Goal: Information Seeking & Learning: Learn about a topic

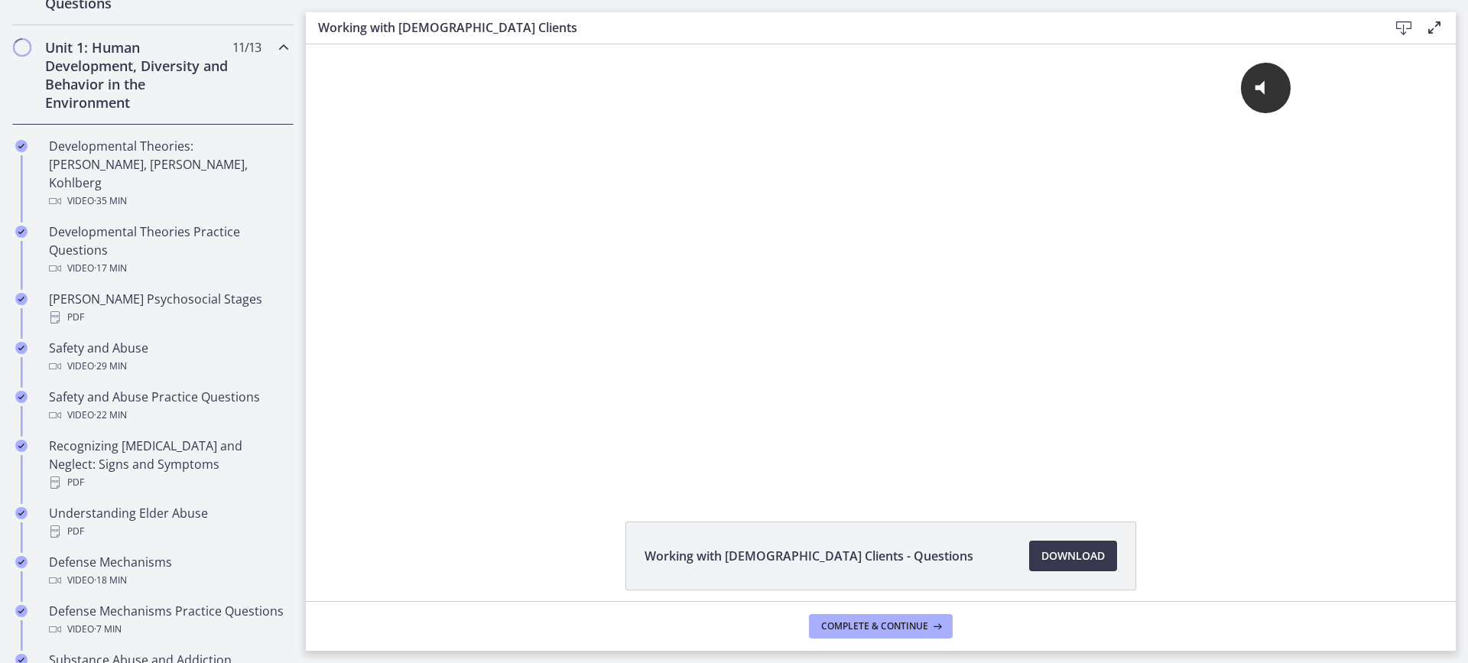
scroll to position [420, 0]
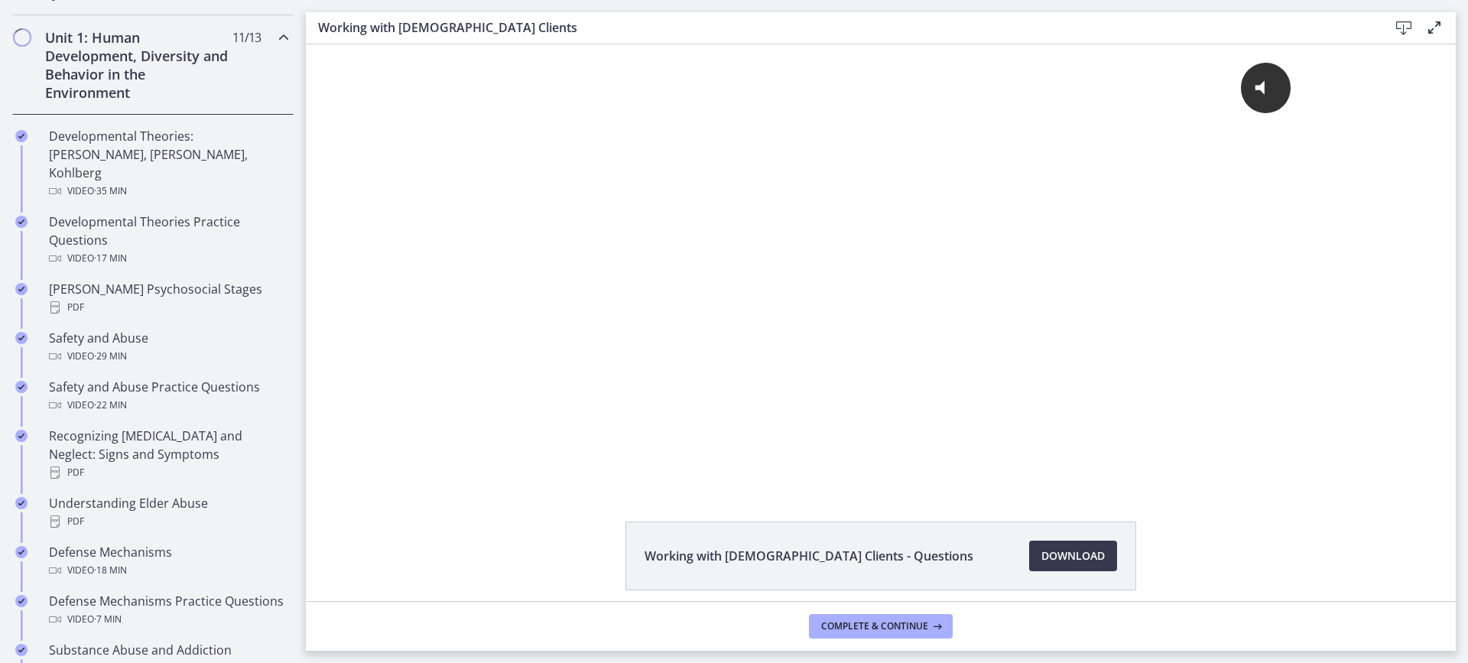
drag, startPoint x: 300, startPoint y: 127, endPoint x: 31, endPoint y: 212, distance: 281.4
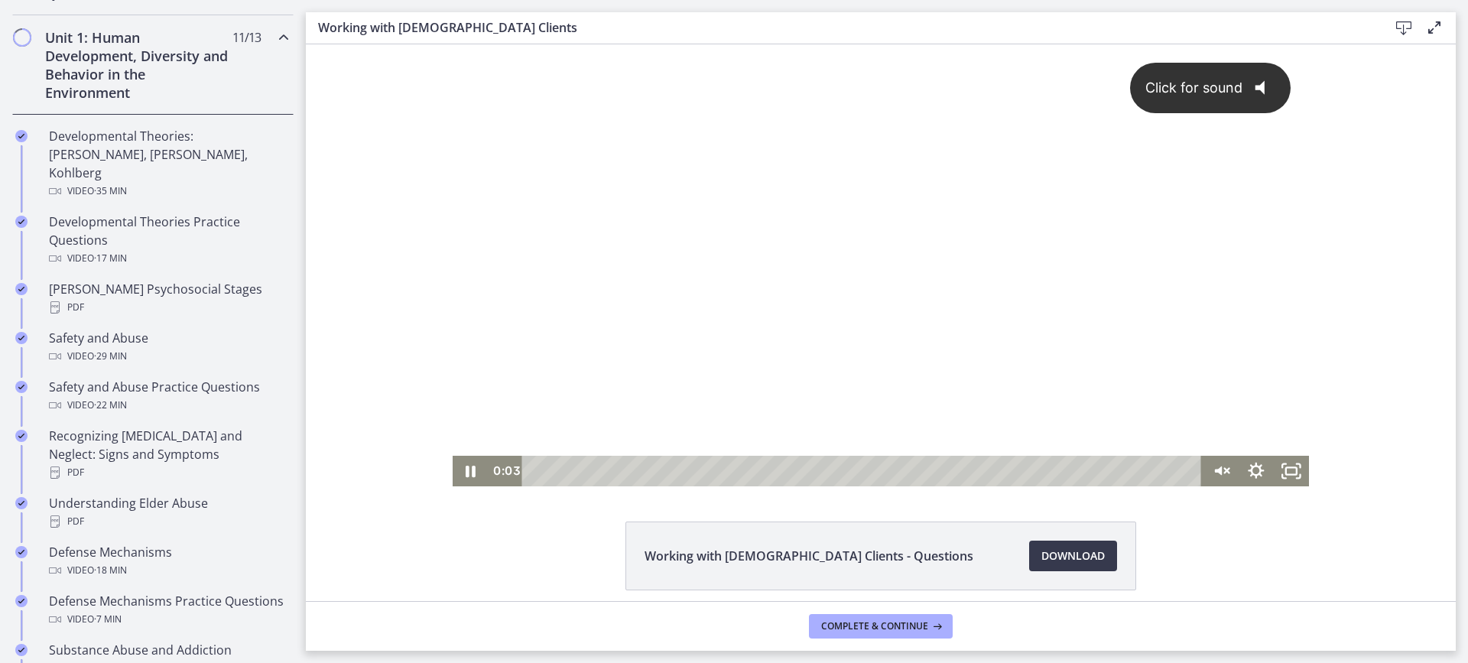
click at [835, 236] on div "Click for sound @keyframes VOLUME_SMALL_WAVE_FLASH { 0% { opacity: 0; } 33% { o…" at bounding box center [881, 249] width 857 height 411
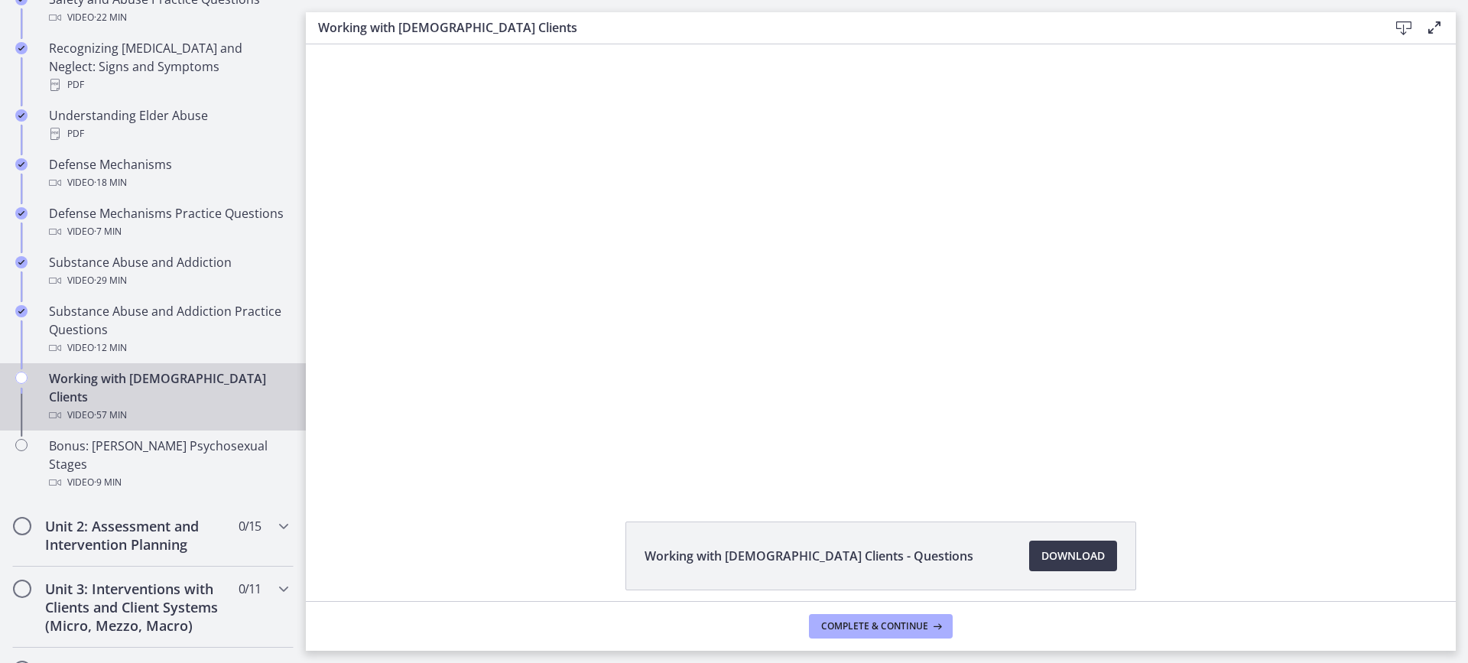
scroll to position [822, 0]
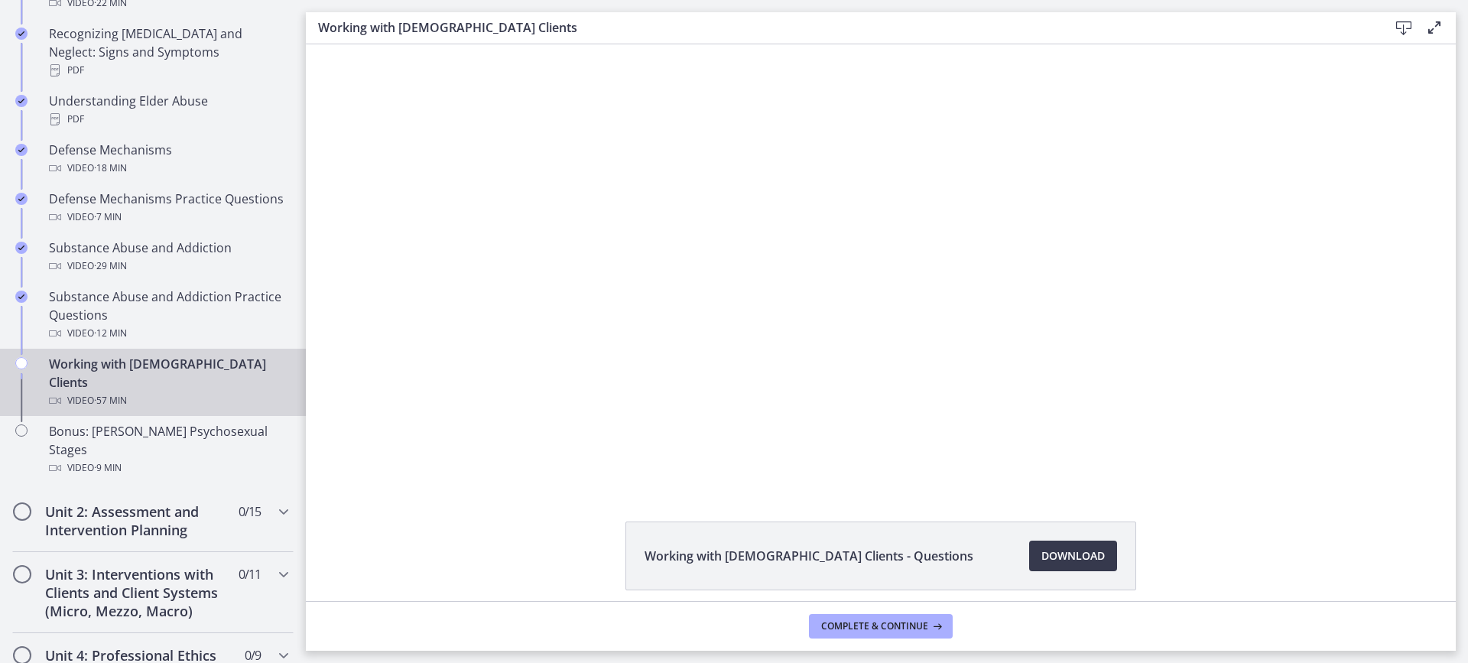
drag, startPoint x: 297, startPoint y: 281, endPoint x: 27, endPoint y: 361, distance: 281.3
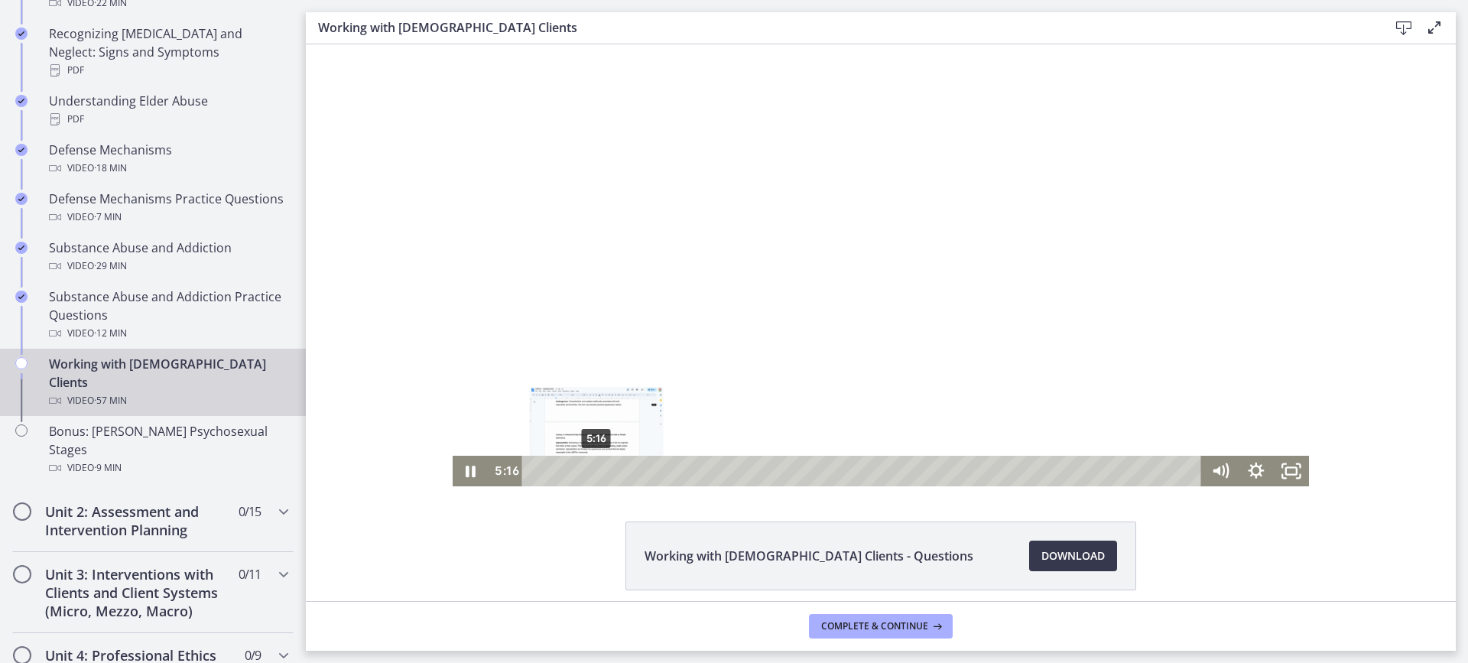
click at [591, 475] on div "5:16" at bounding box center [863, 471] width 657 height 31
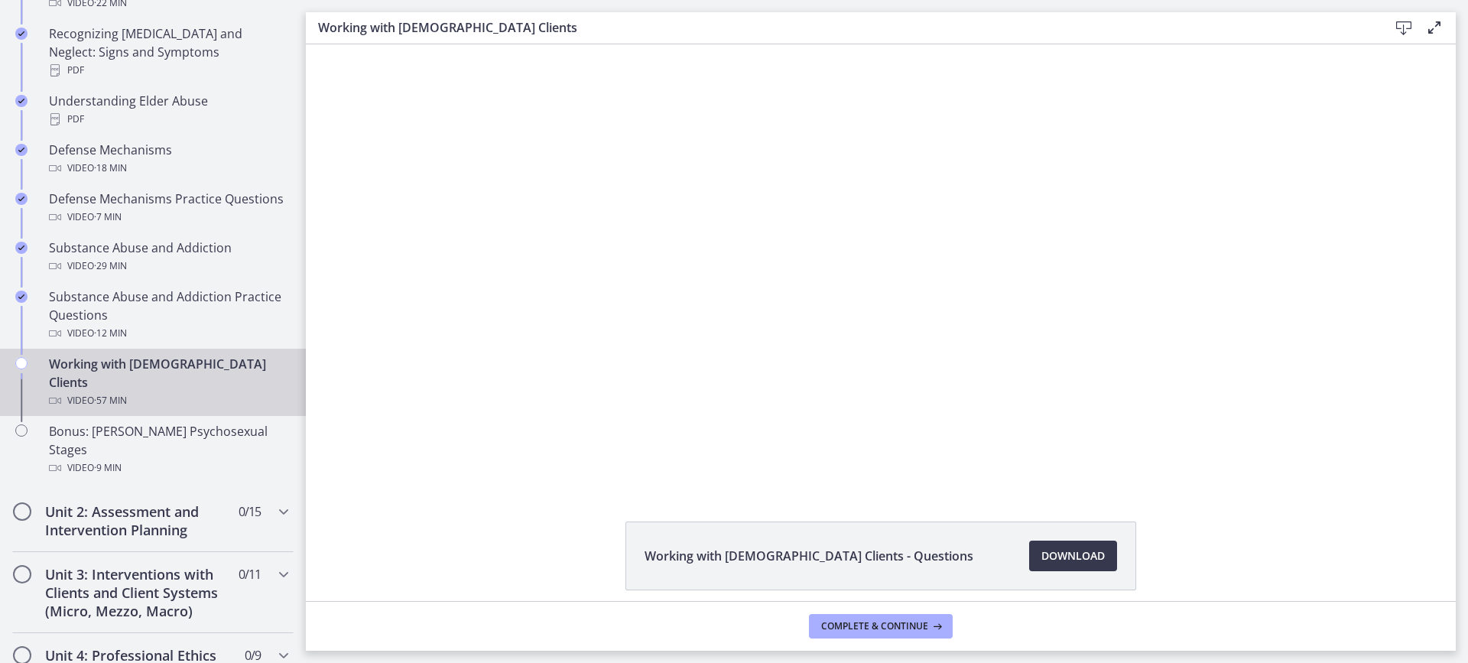
click at [1118, 540] on li "Working with [DEMOGRAPHIC_DATA] Clients - Questions Download Opens in a new win…" at bounding box center [880, 555] width 511 height 69
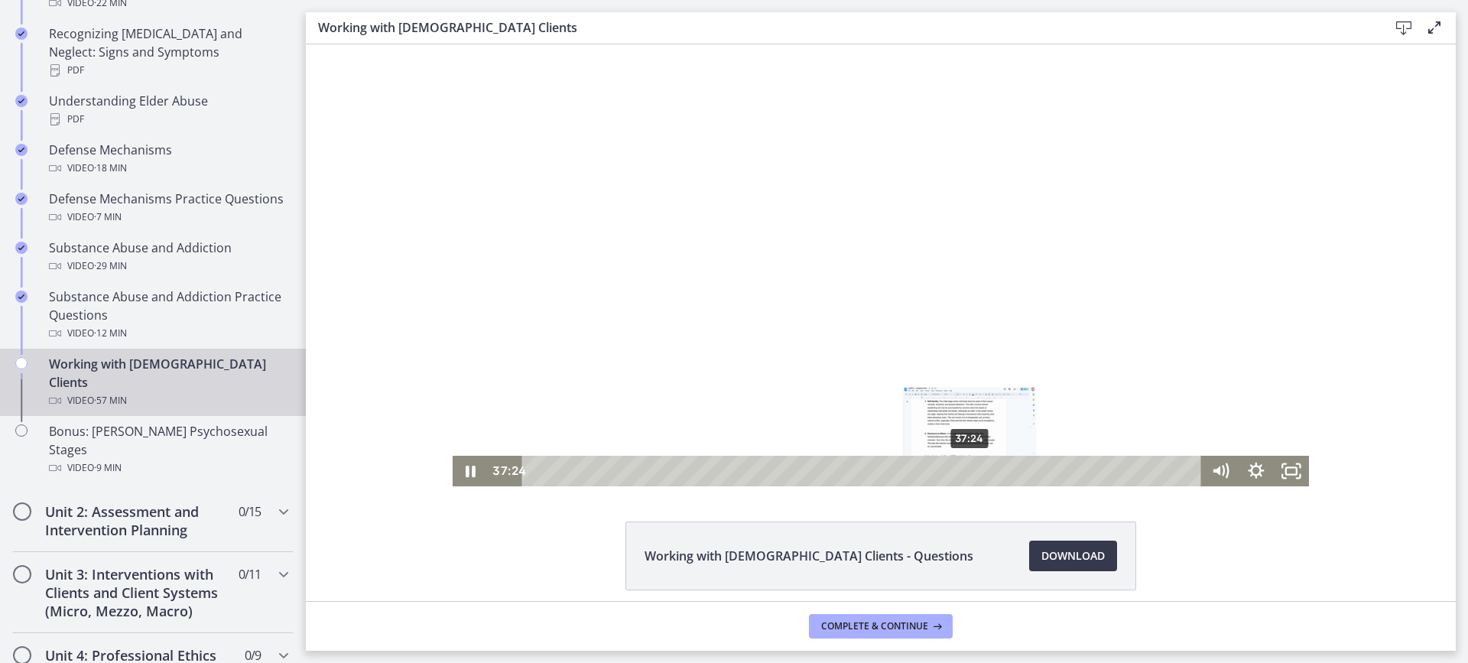
click at [965, 475] on div "37:24" at bounding box center [863, 471] width 657 height 31
click at [943, 387] on div at bounding box center [881, 265] width 857 height 442
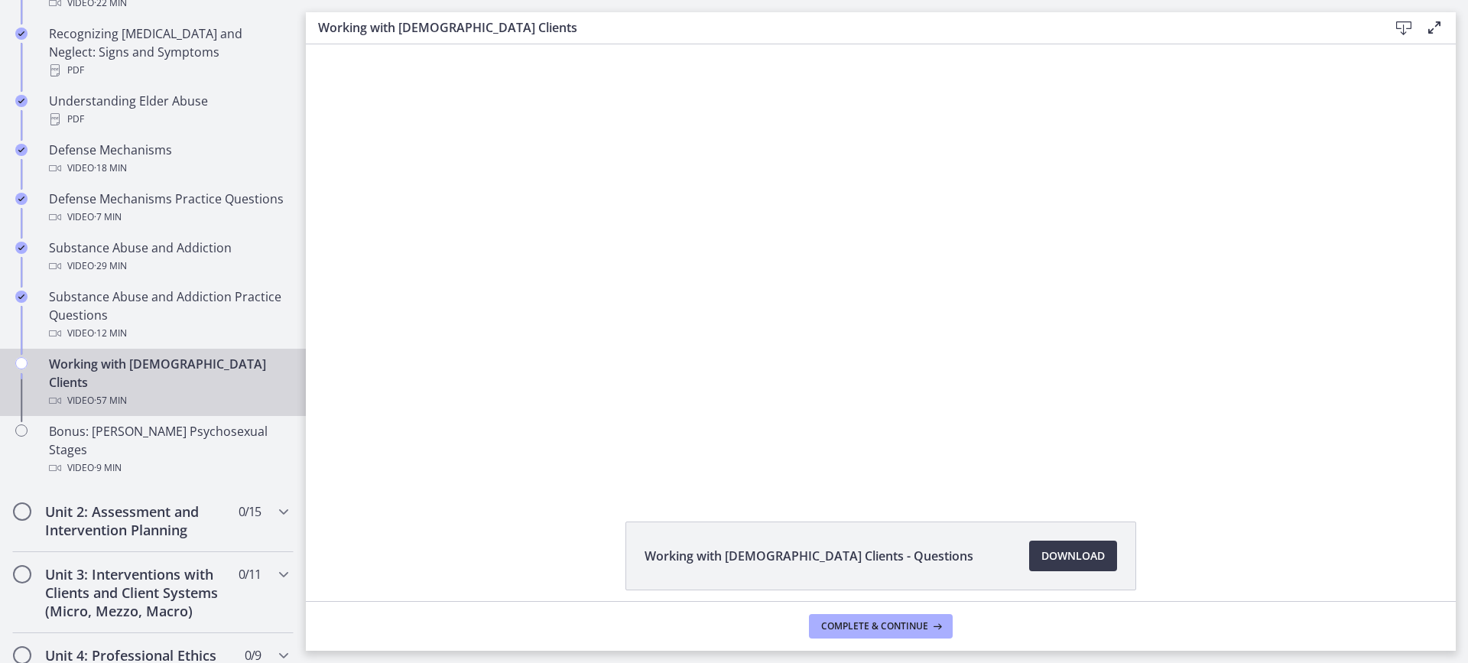
drag, startPoint x: 943, startPoint y: 387, endPoint x: 1440, endPoint y: 404, distance: 497.1
click at [1440, 404] on div "Click for sound @keyframes VOLUME_SMALL_WAVE_FLASH { 0% { opacity: 0; } 33% { o…" at bounding box center [881, 265] width 1150 height 442
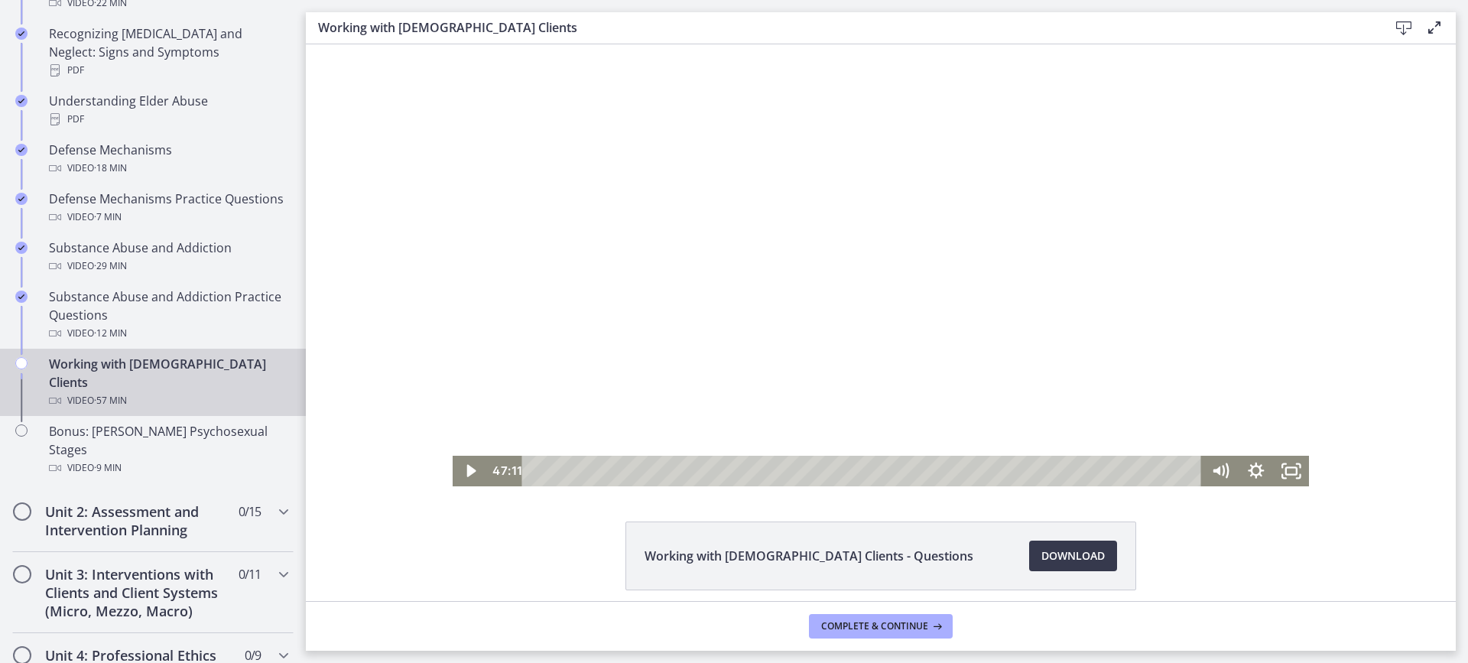
click at [862, 319] on div at bounding box center [881, 265] width 857 height 442
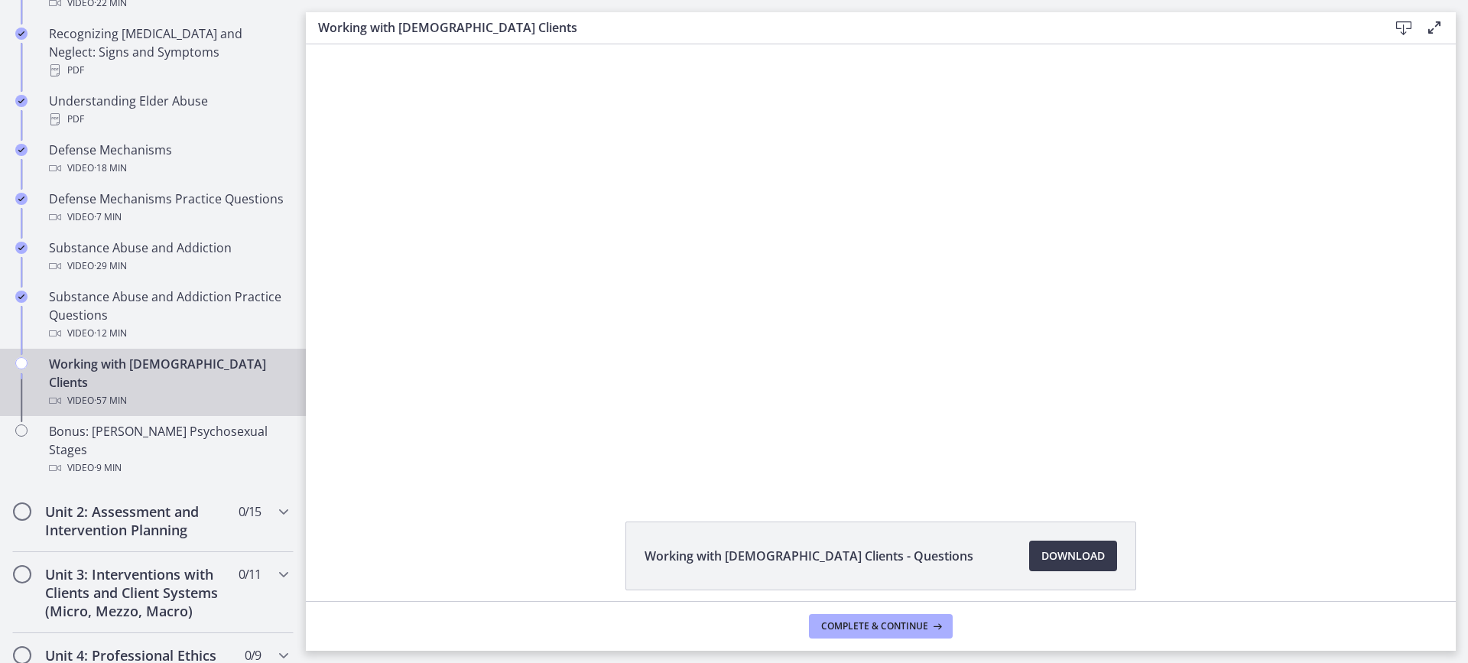
click at [1467, 385] on main "Working with [DEMOGRAPHIC_DATA] Clients Download Enable fullscreen Working with…" at bounding box center [887, 331] width 1162 height 663
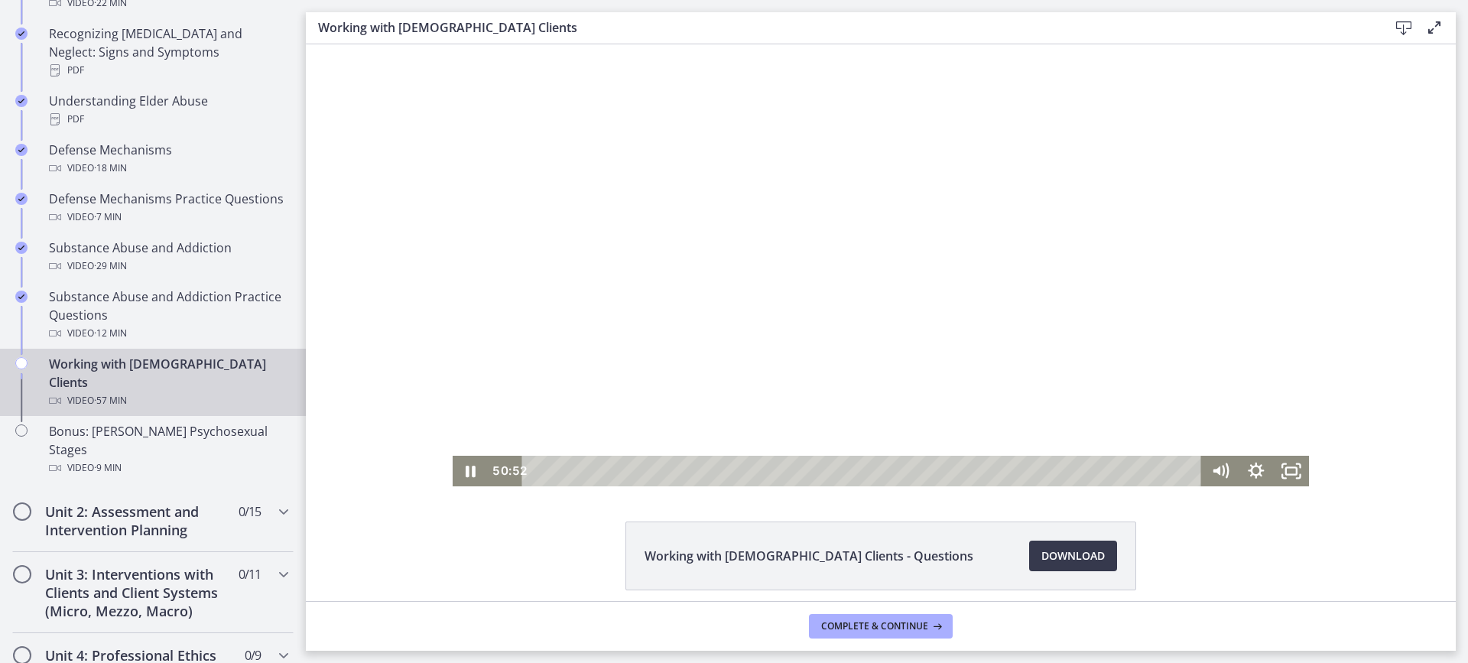
click at [920, 430] on div at bounding box center [881, 265] width 857 height 442
click at [717, 268] on div at bounding box center [881, 265] width 857 height 442
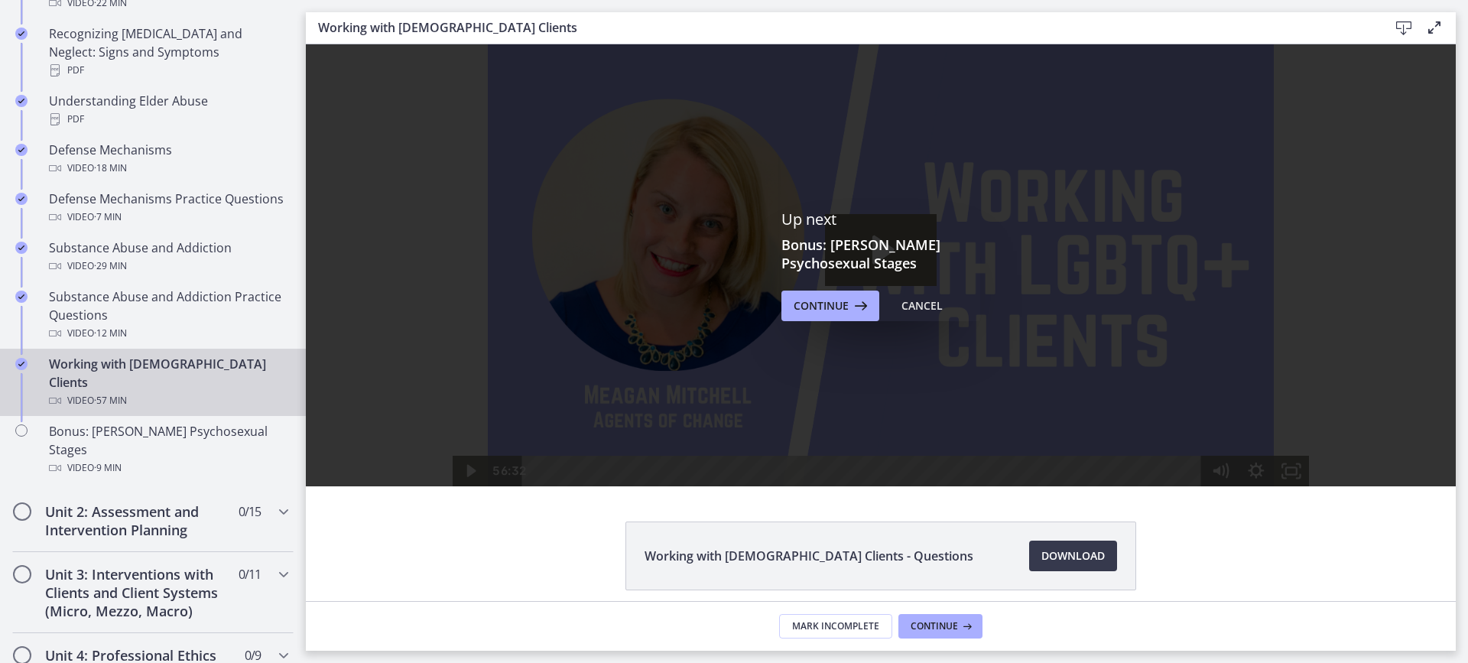
scroll to position [0, 0]
click at [831, 300] on span "Continue" at bounding box center [820, 306] width 55 height 18
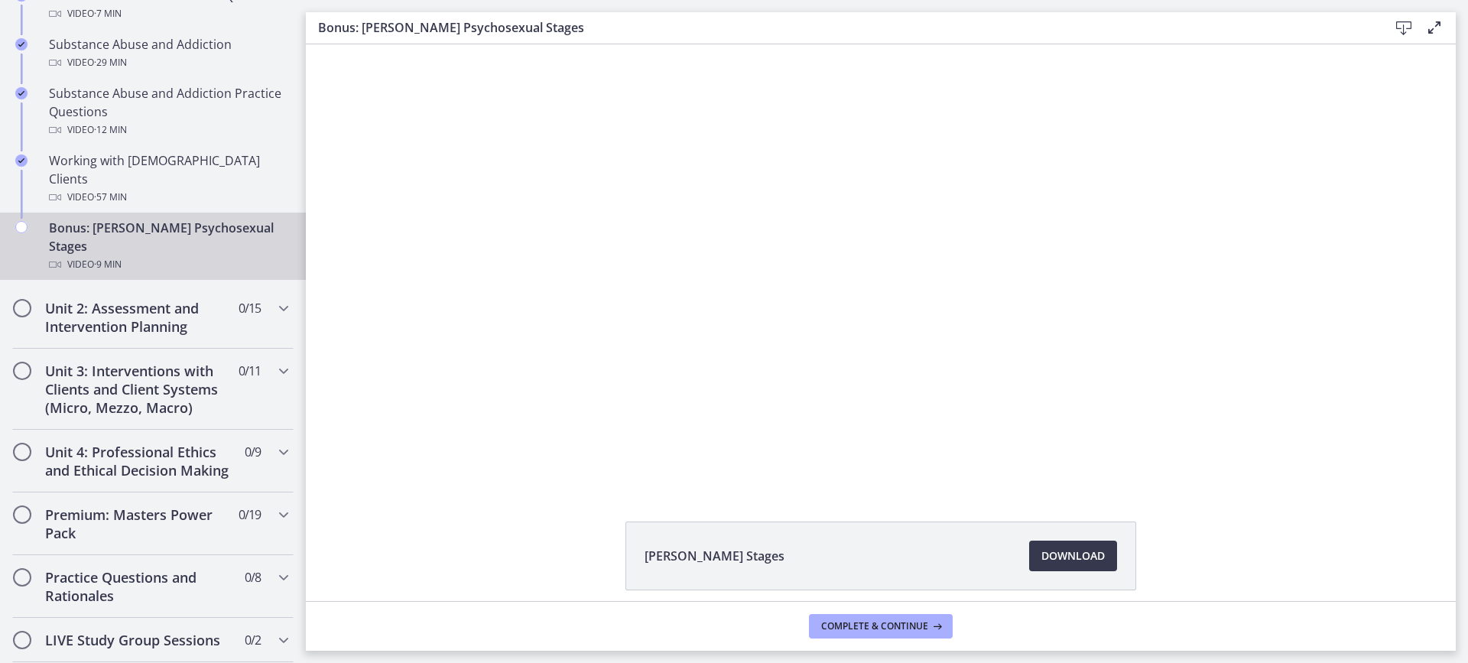
scroll to position [1060, 0]
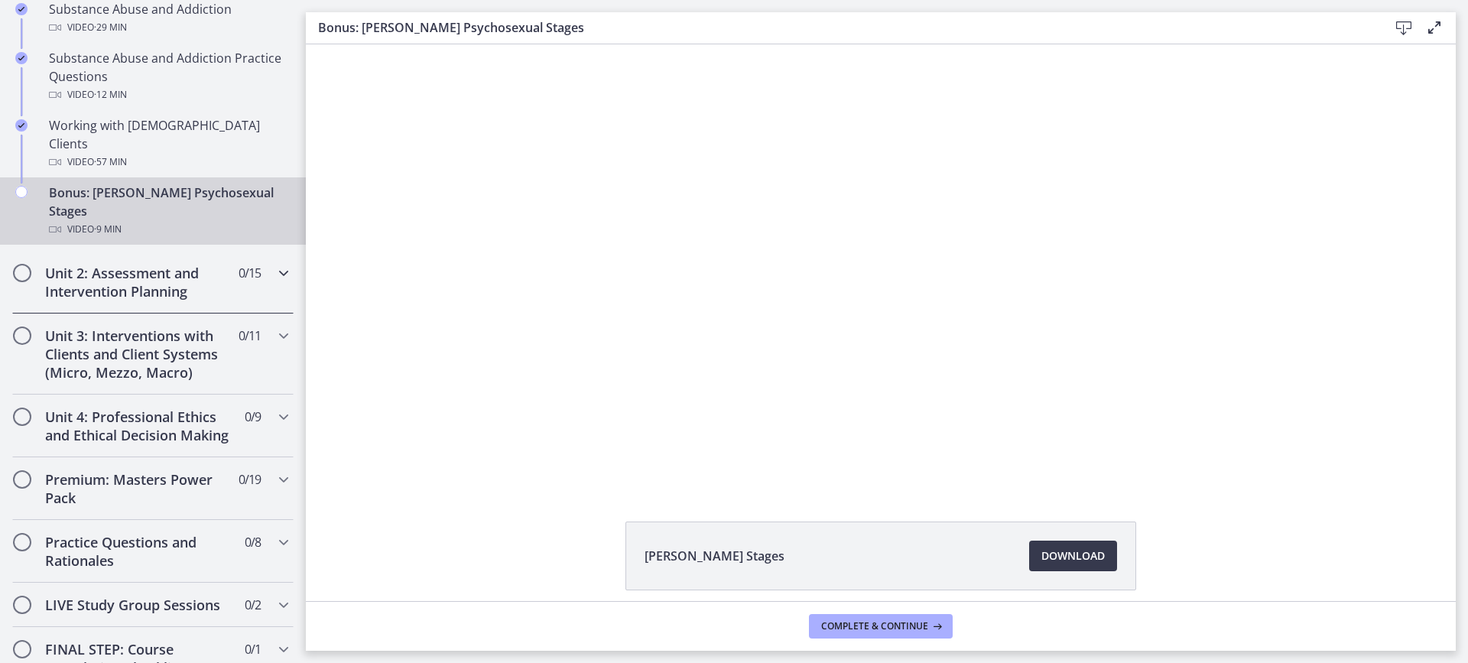
click at [228, 268] on div "Unit 2: Assessment and Intervention Planning 0 / 15 Completed" at bounding box center [152, 282] width 281 height 63
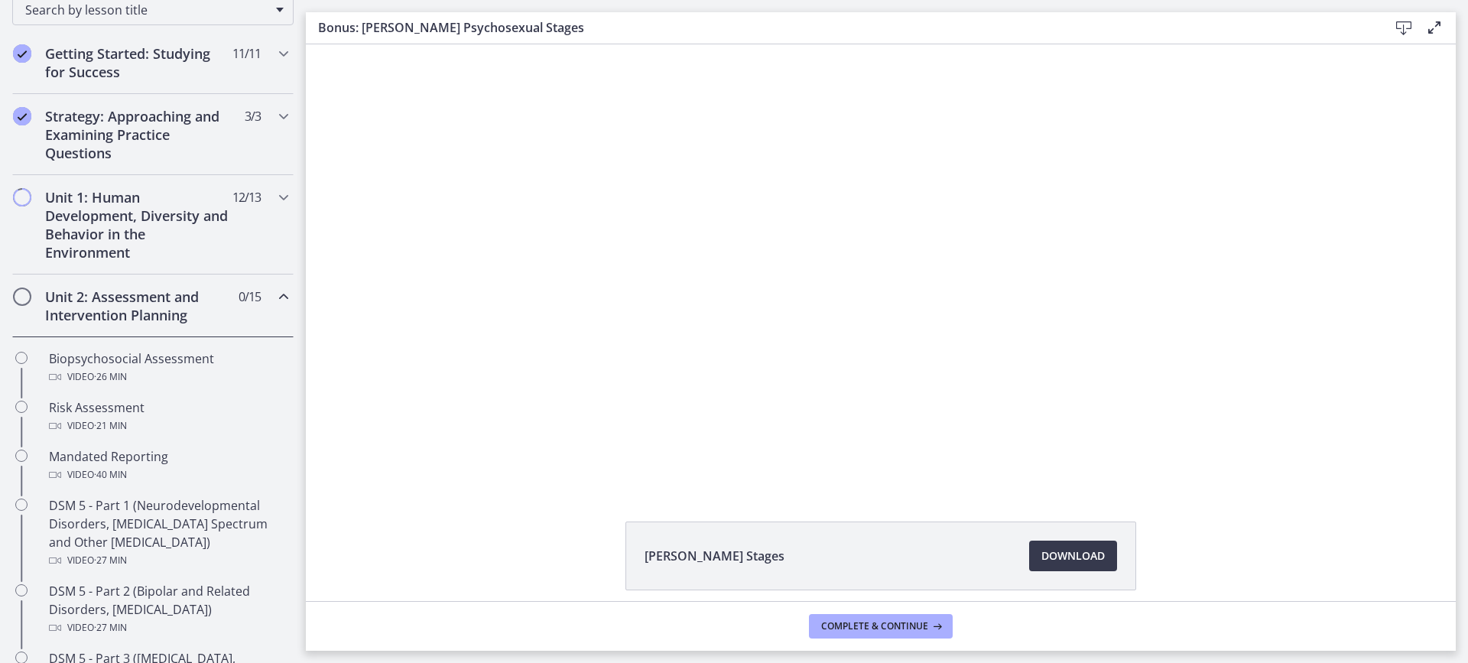
scroll to position [255, 0]
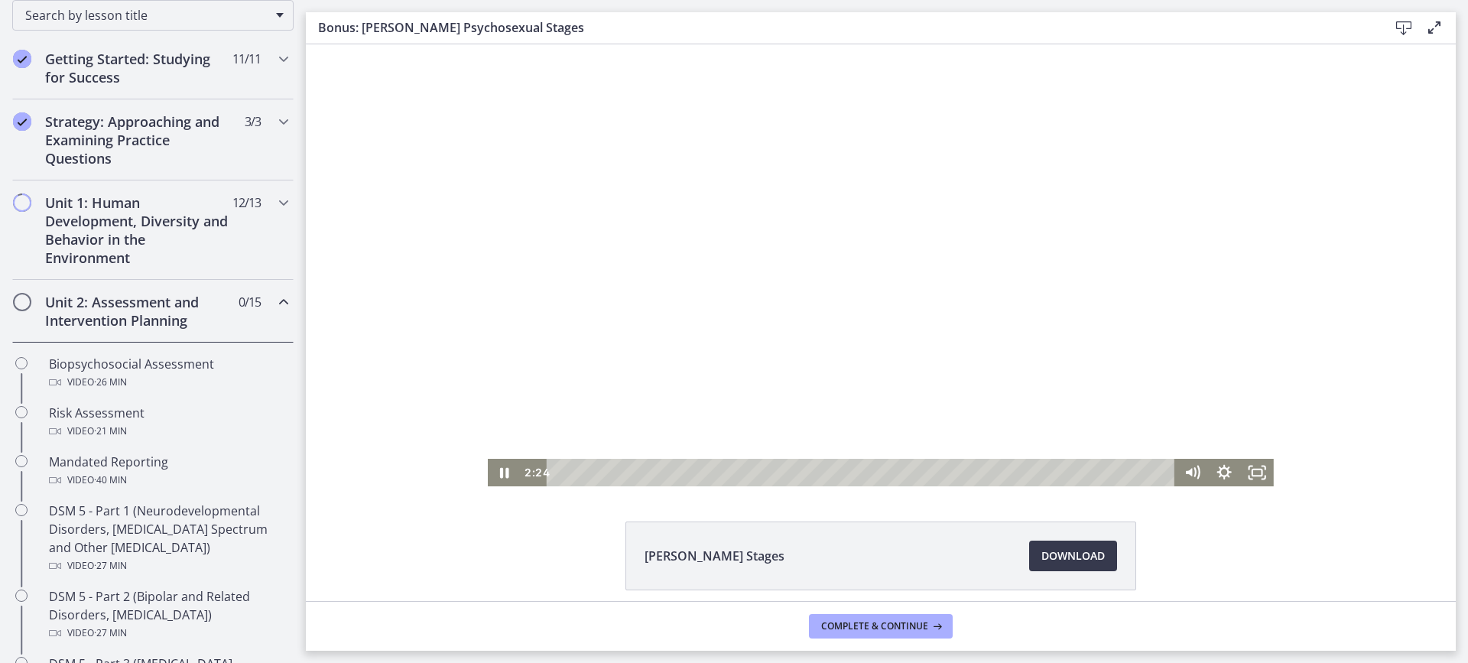
click at [636, 163] on div at bounding box center [881, 265] width 786 height 442
click at [981, 202] on div at bounding box center [881, 265] width 786 height 442
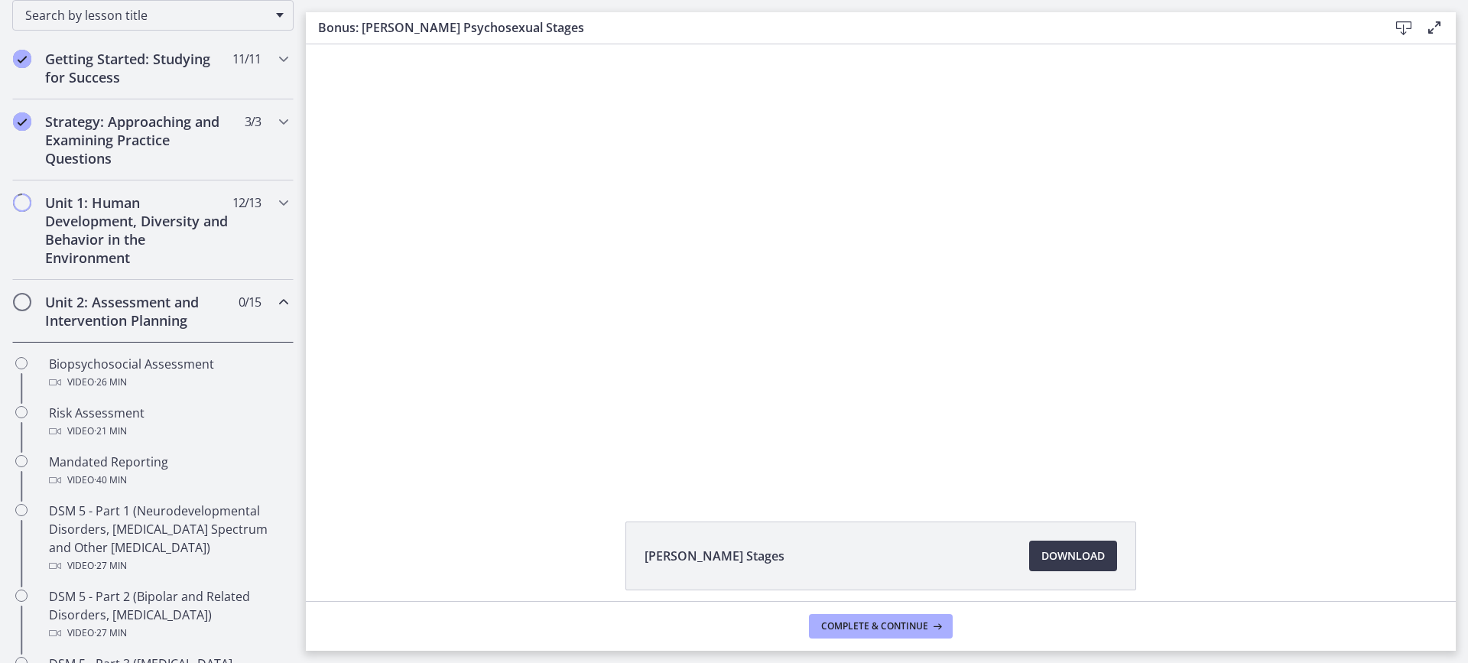
click at [884, 179] on div at bounding box center [881, 265] width 786 height 442
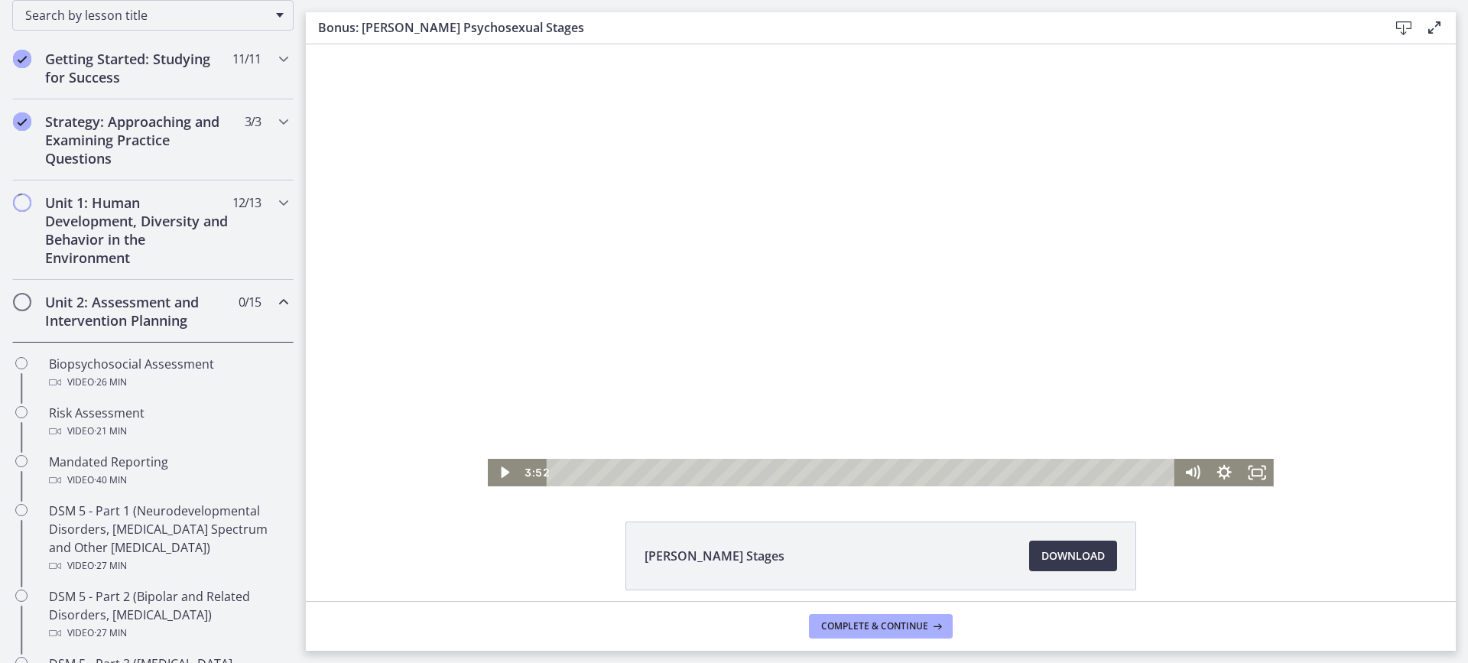
click at [1003, 213] on div at bounding box center [881, 265] width 786 height 442
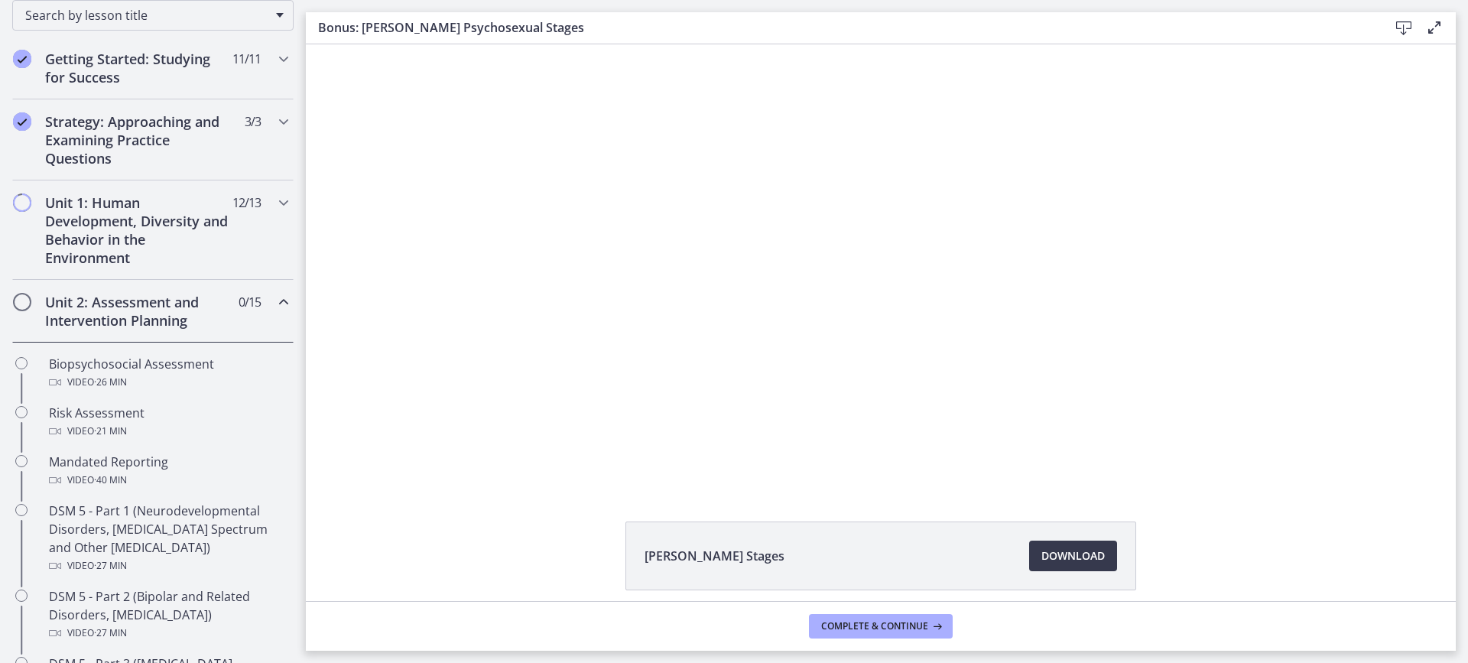
click at [1003, 213] on div at bounding box center [881, 265] width 786 height 442
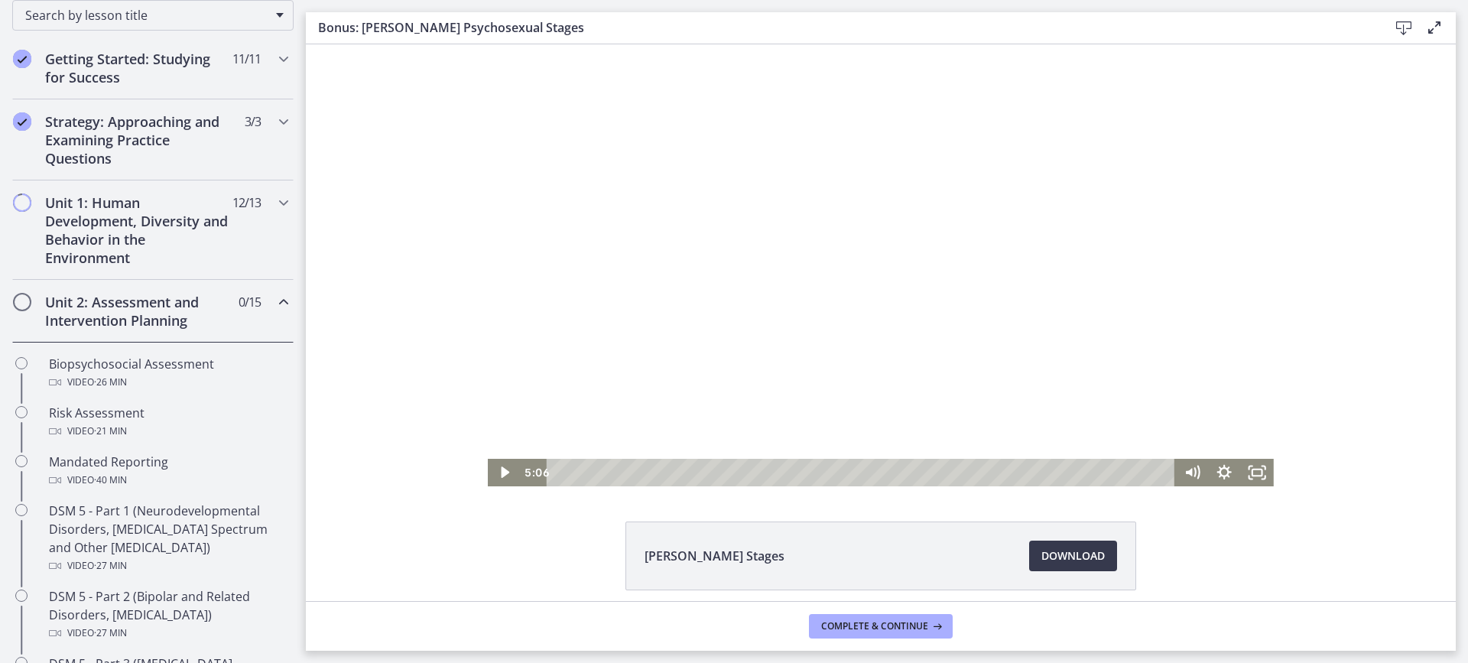
click at [1038, 173] on div at bounding box center [881, 265] width 786 height 442
click at [1061, 164] on div at bounding box center [881, 265] width 786 height 442
click at [1049, 163] on div at bounding box center [881, 265] width 786 height 442
click at [1176, 228] on div at bounding box center [881, 265] width 786 height 442
click at [1139, 179] on div at bounding box center [881, 265] width 786 height 442
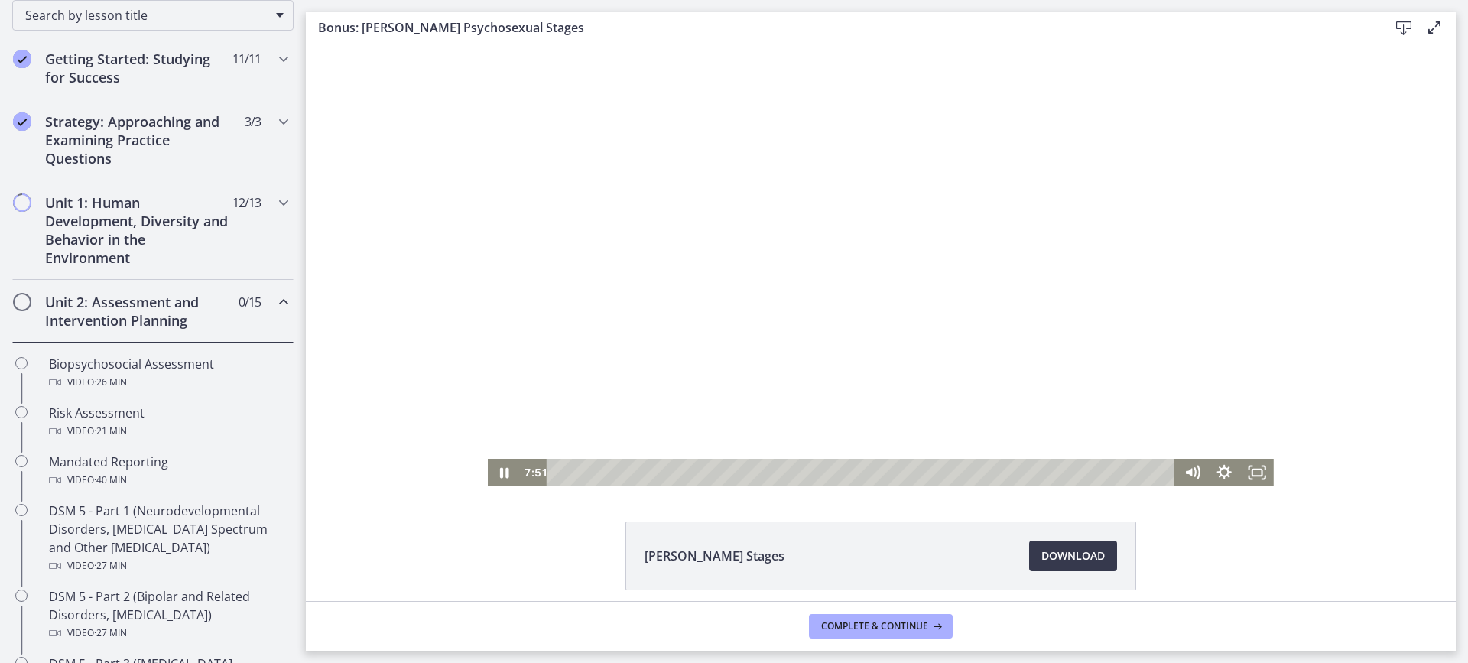
click at [1103, 154] on div at bounding box center [881, 265] width 786 height 442
click at [1008, 187] on div at bounding box center [881, 265] width 786 height 442
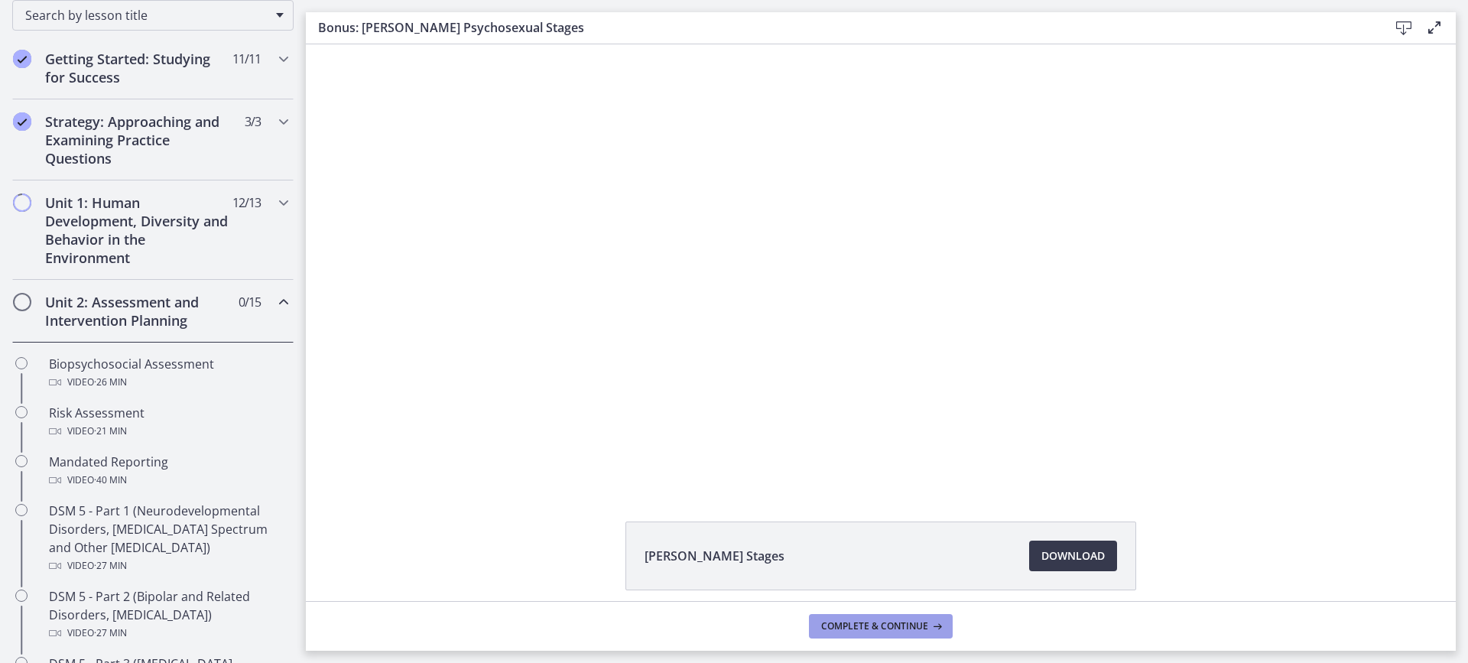
click at [897, 620] on span "Complete & continue" at bounding box center [874, 626] width 107 height 12
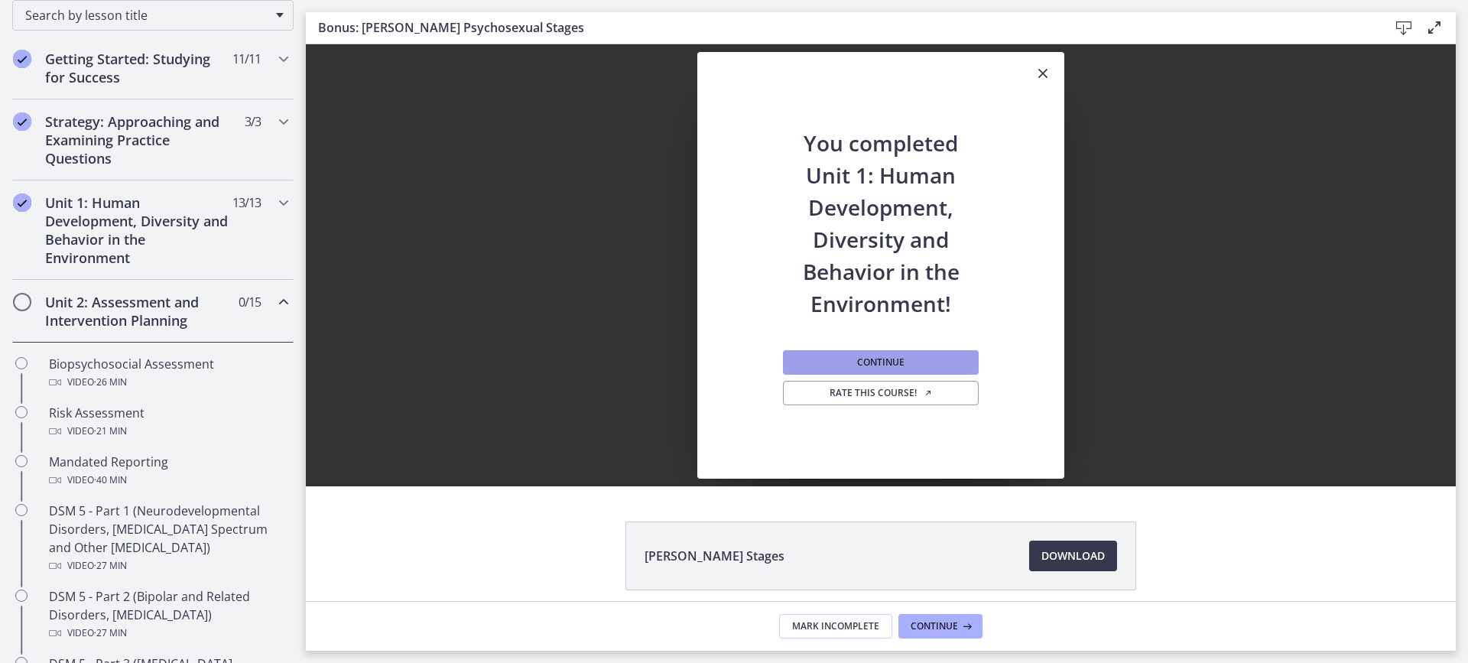
click at [900, 358] on button "Continue" at bounding box center [881, 362] width 196 height 24
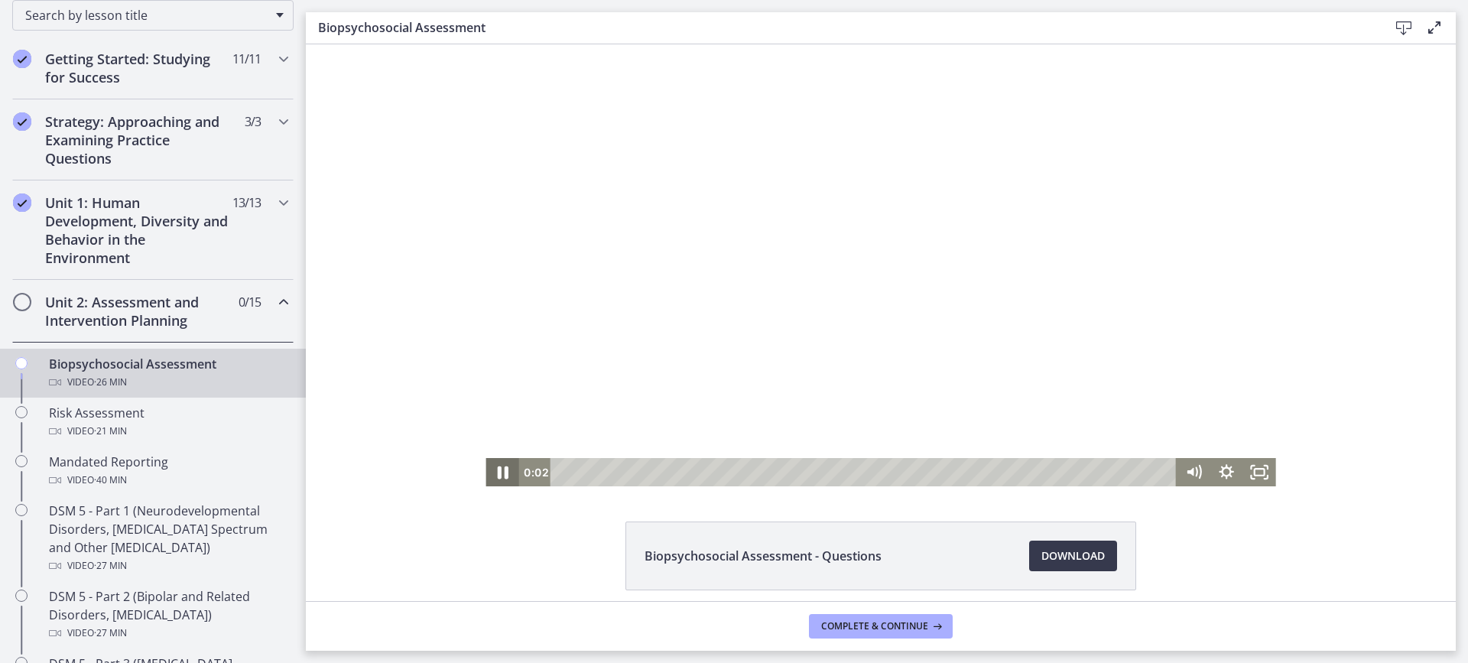
click at [497, 469] on icon "Pause" at bounding box center [502, 472] width 40 height 34
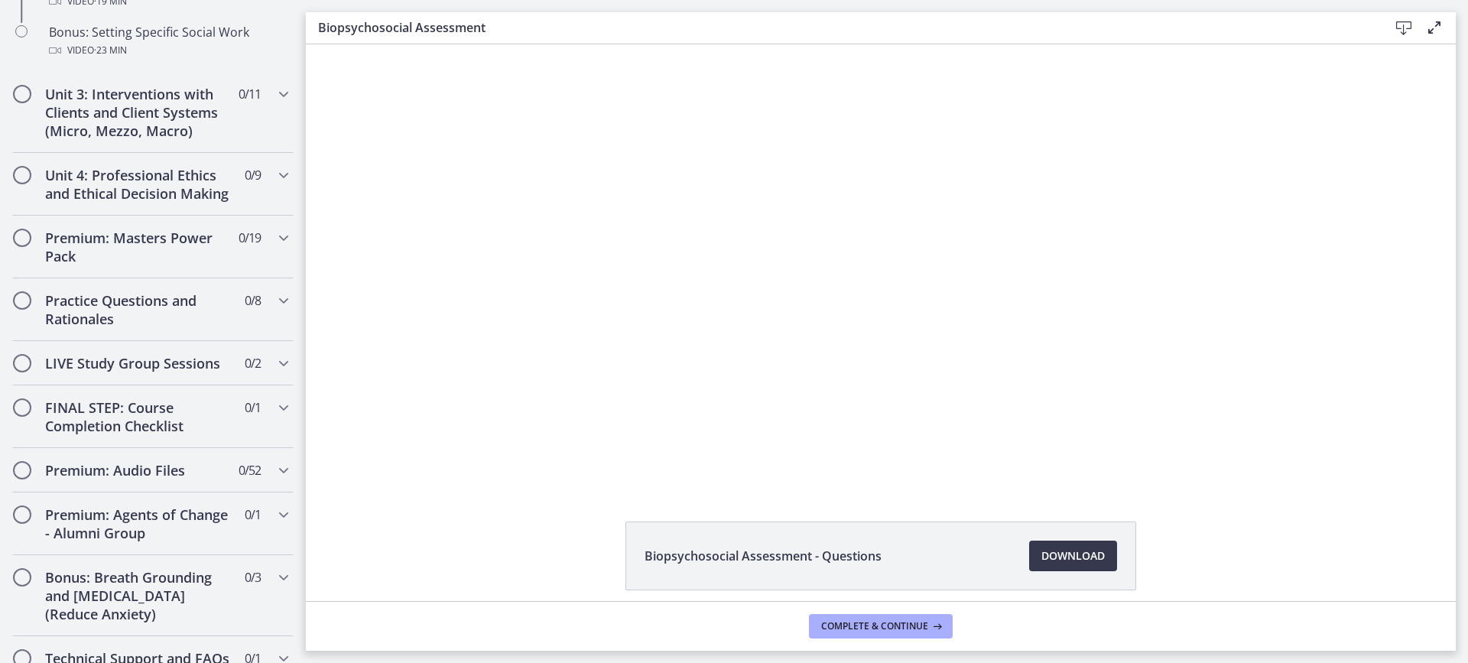
scroll to position [1452, 0]
click at [251, 115] on div "Unit 3: Interventions with Clients and Client Systems (Micro, Mezzo, Macro) 0 /…" at bounding box center [152, 115] width 281 height 81
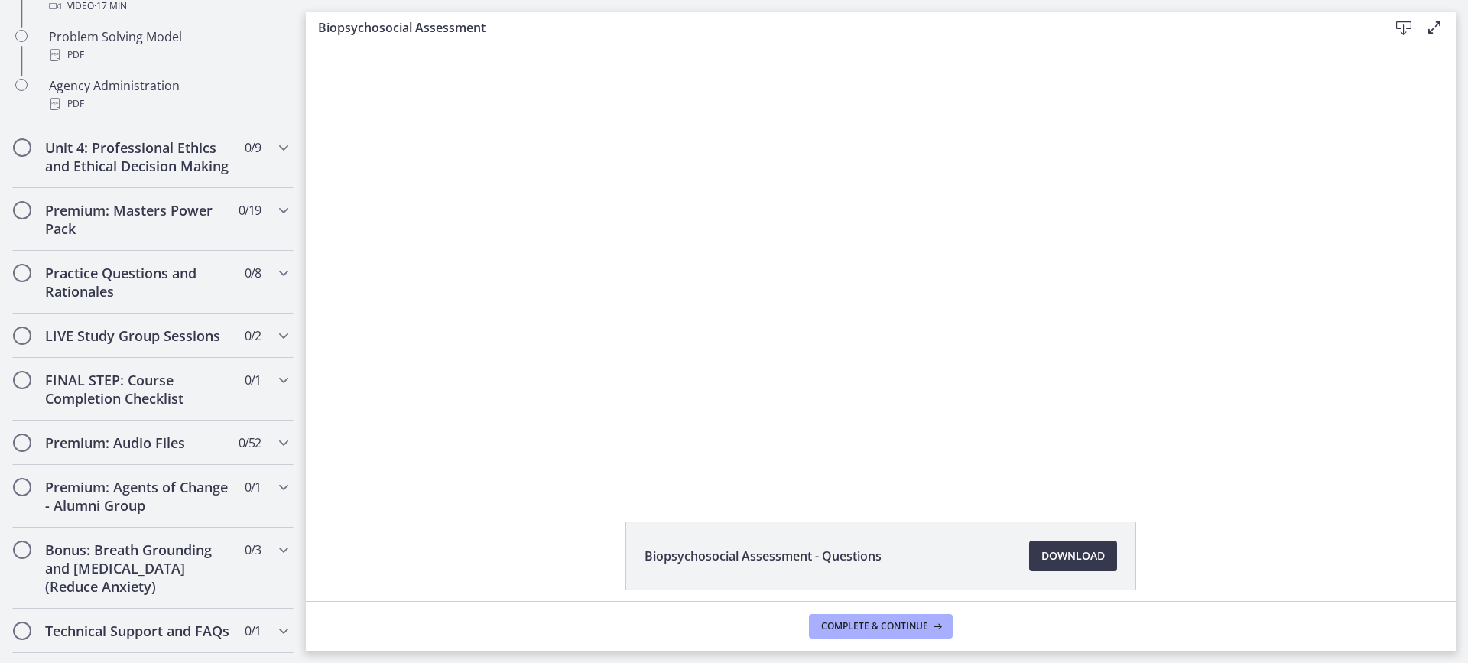
scroll to position [1163, 0]
